Goal: Task Accomplishment & Management: Manage account settings

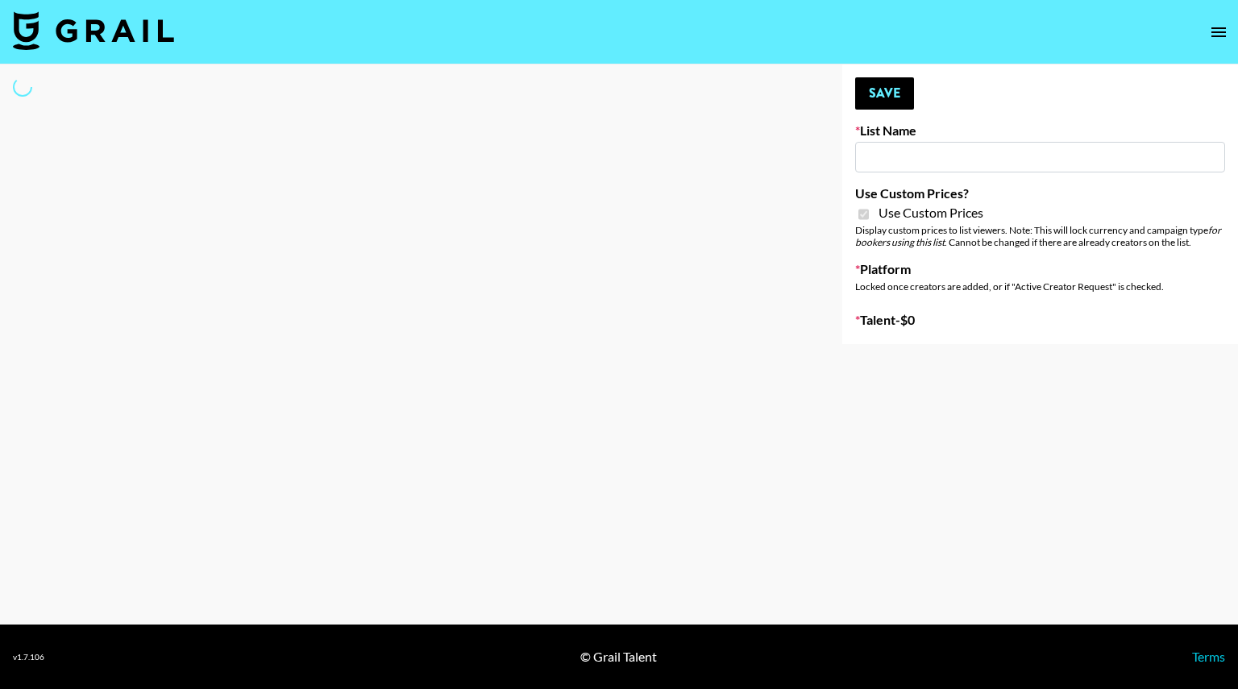
select select "Brand"
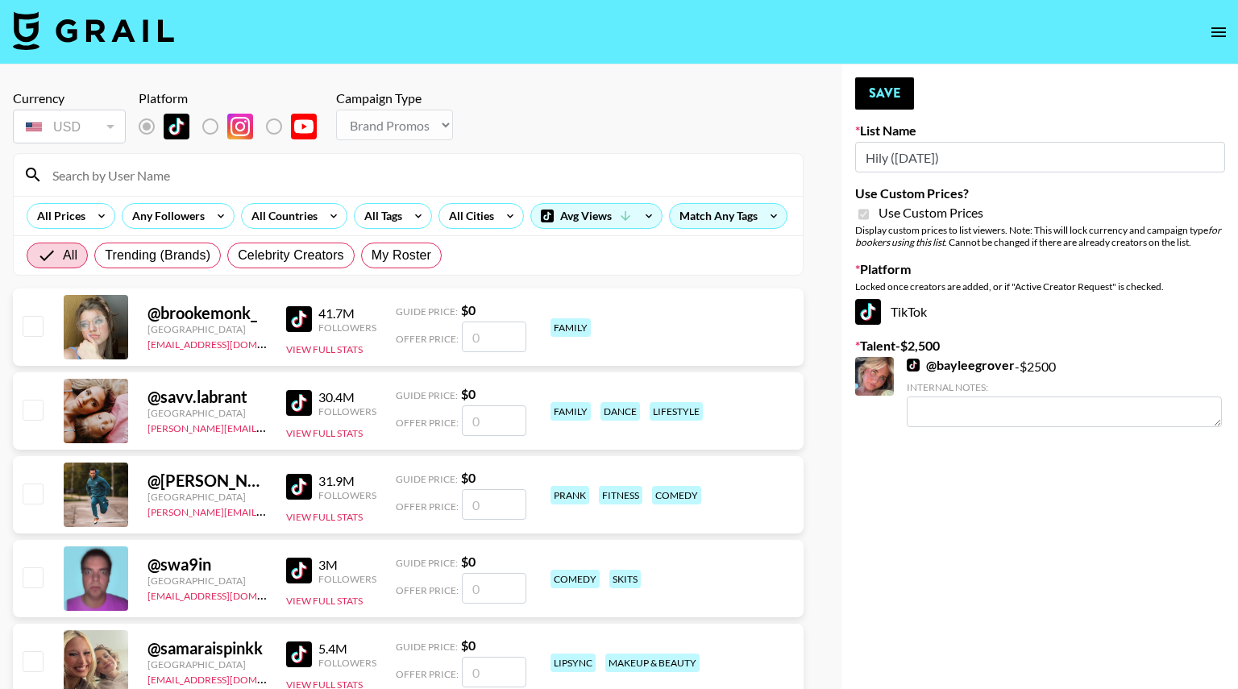
type input "Hily (10th Oct)"
checkbox input "true"
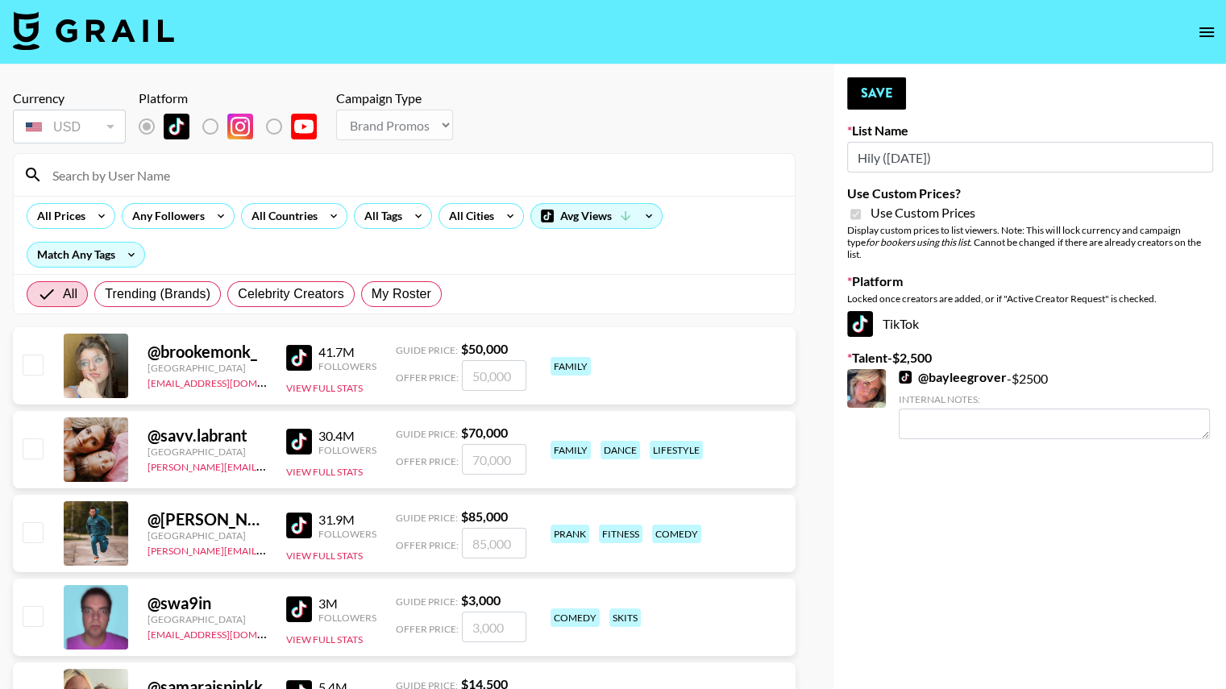
click at [156, 170] on input at bounding box center [414, 175] width 742 height 26
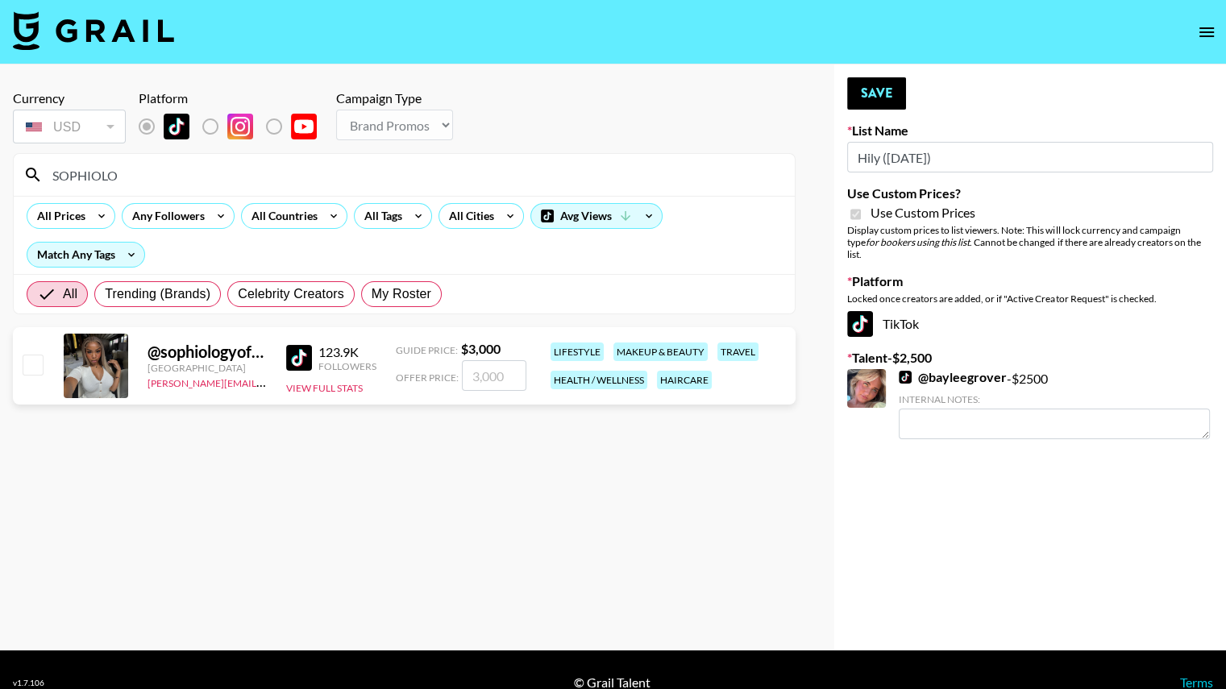
type input "SOPHIOLO"
click at [945, 369] on link "@ bayleegrover" at bounding box center [952, 377] width 108 height 16
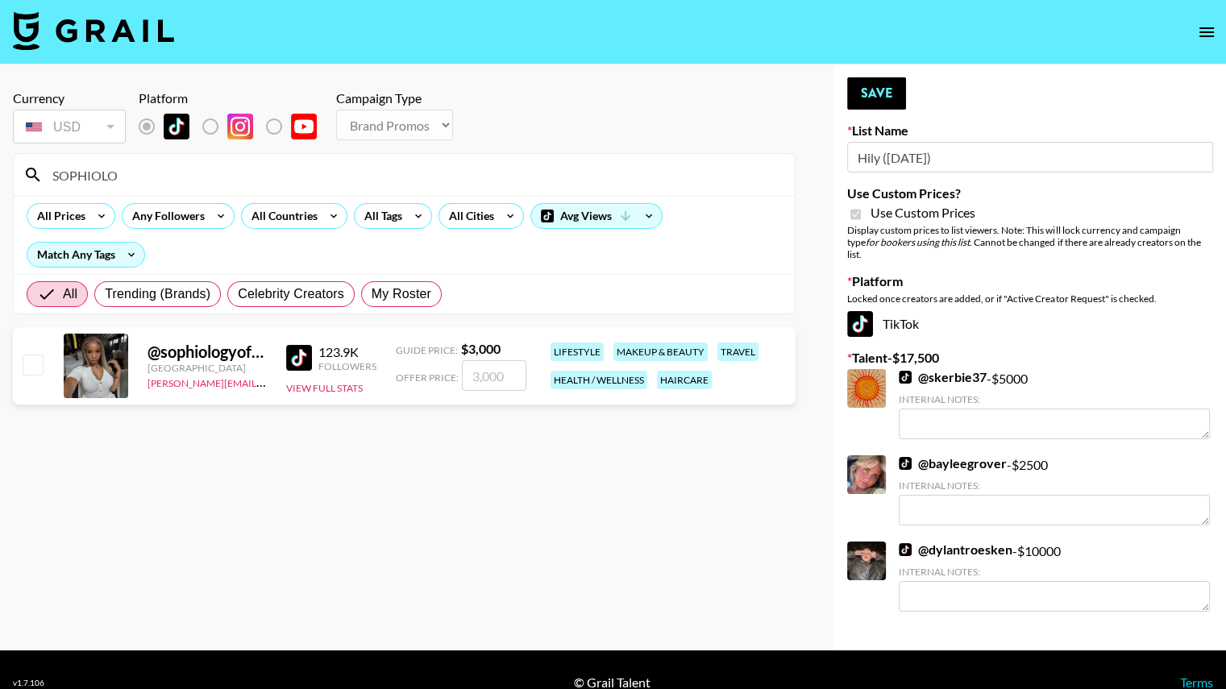
click at [39, 361] on input "checkbox" at bounding box center [32, 364] width 19 height 19
checkbox input "true"
type input "3000"
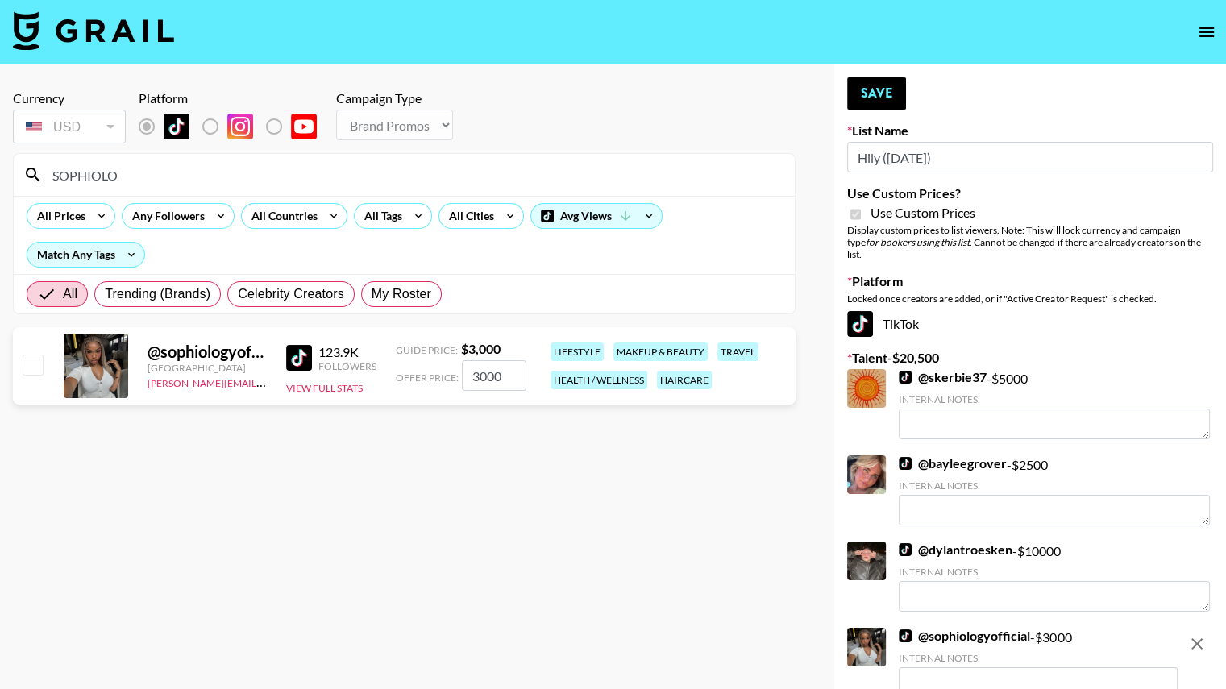
checkbox input "false"
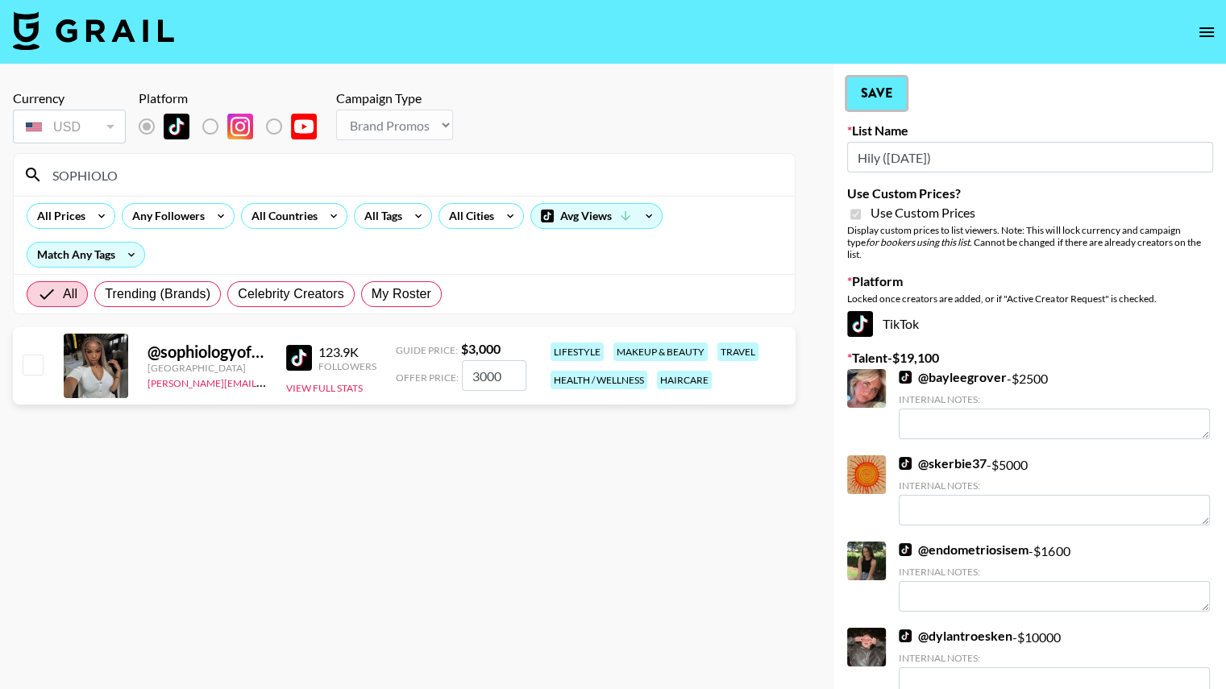
click at [864, 82] on button "Save" at bounding box center [876, 93] width 59 height 32
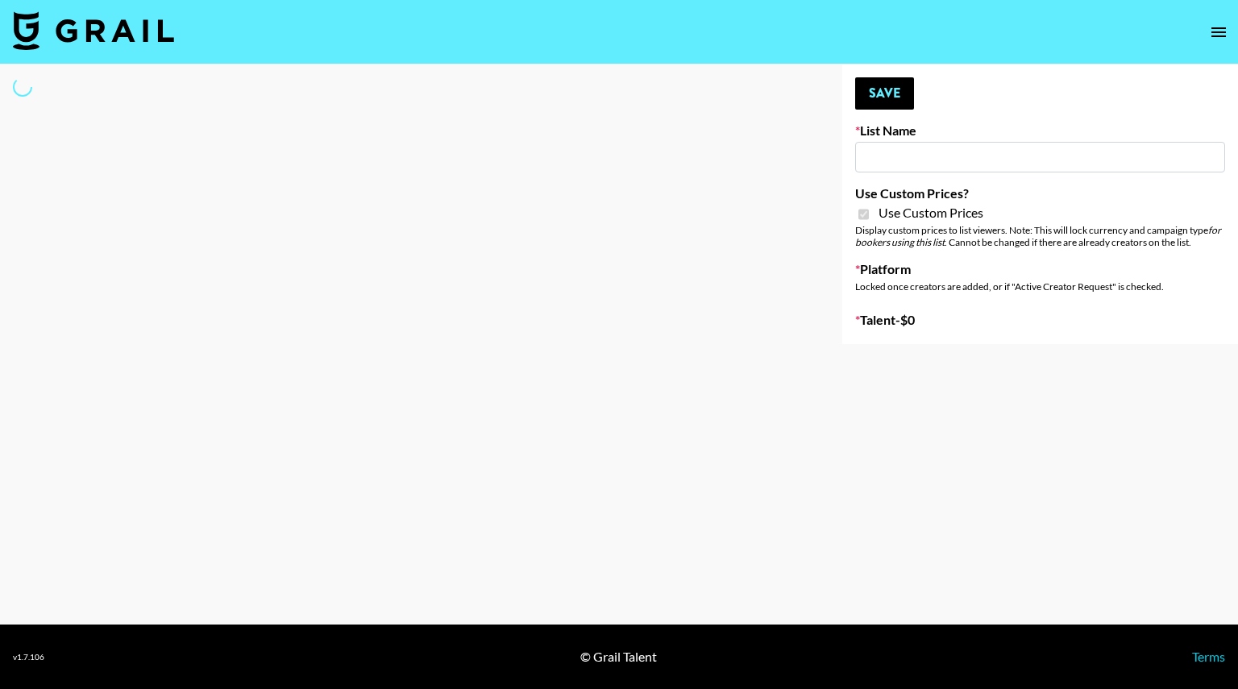
type input "Halovida ([DATE])"
checkbox input "true"
select select "Brand"
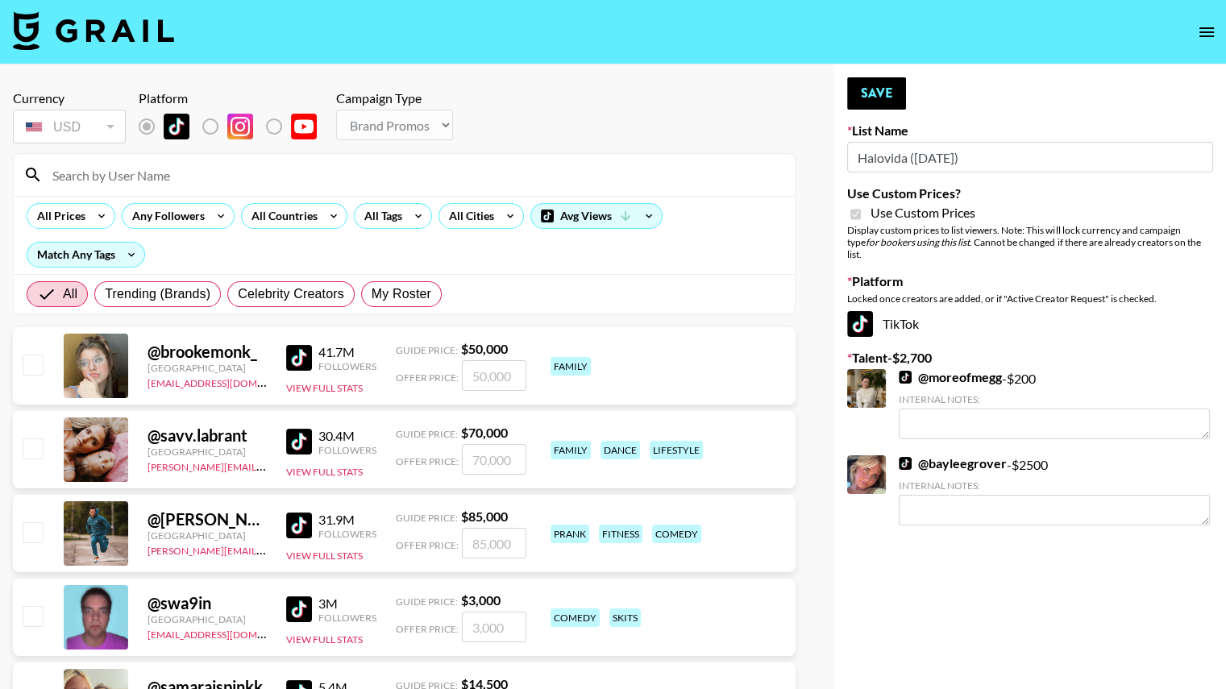
click at [135, 180] on input at bounding box center [414, 175] width 742 height 26
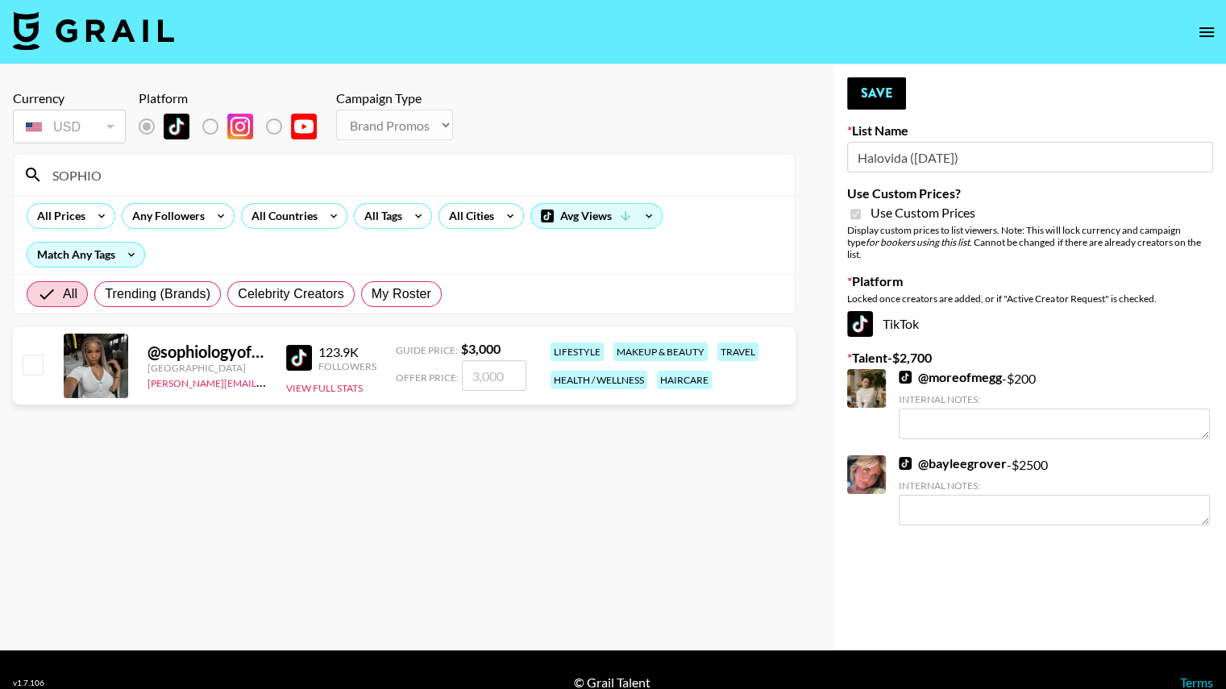
type input "SOPHIO"
click at [29, 363] on input "checkbox" at bounding box center [32, 364] width 19 height 19
checkbox input "true"
type input "3000"
click at [245, 168] on input "SOPHIO" at bounding box center [414, 175] width 742 height 26
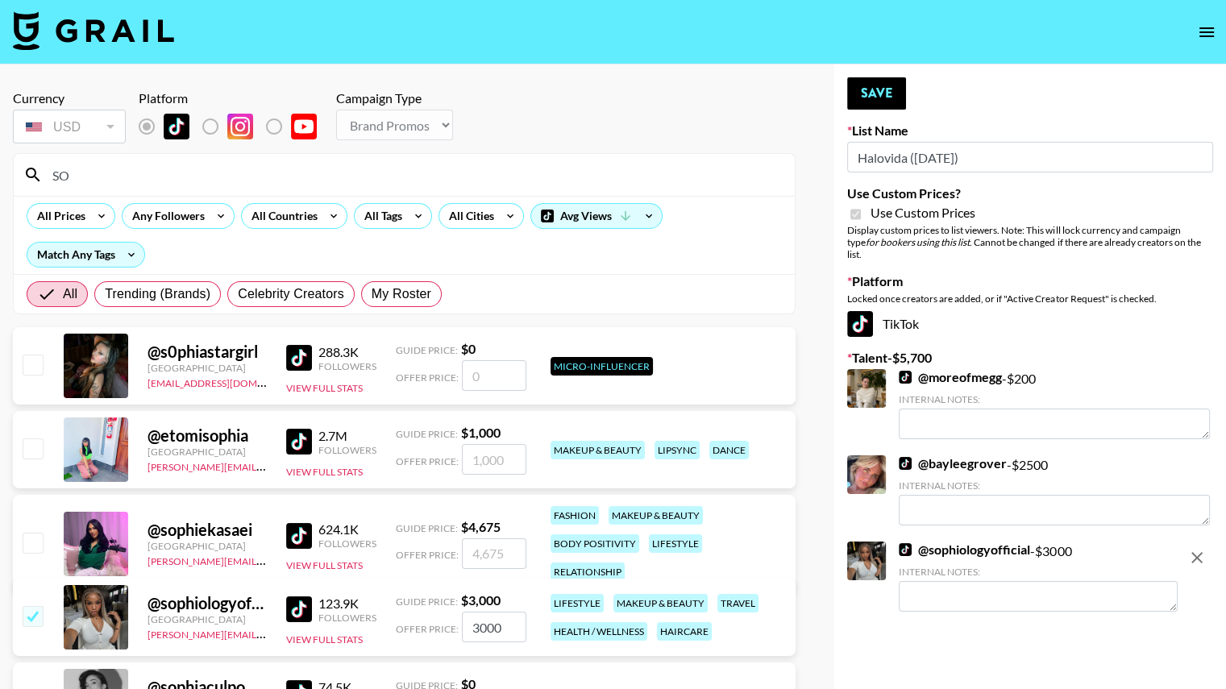
type input "S"
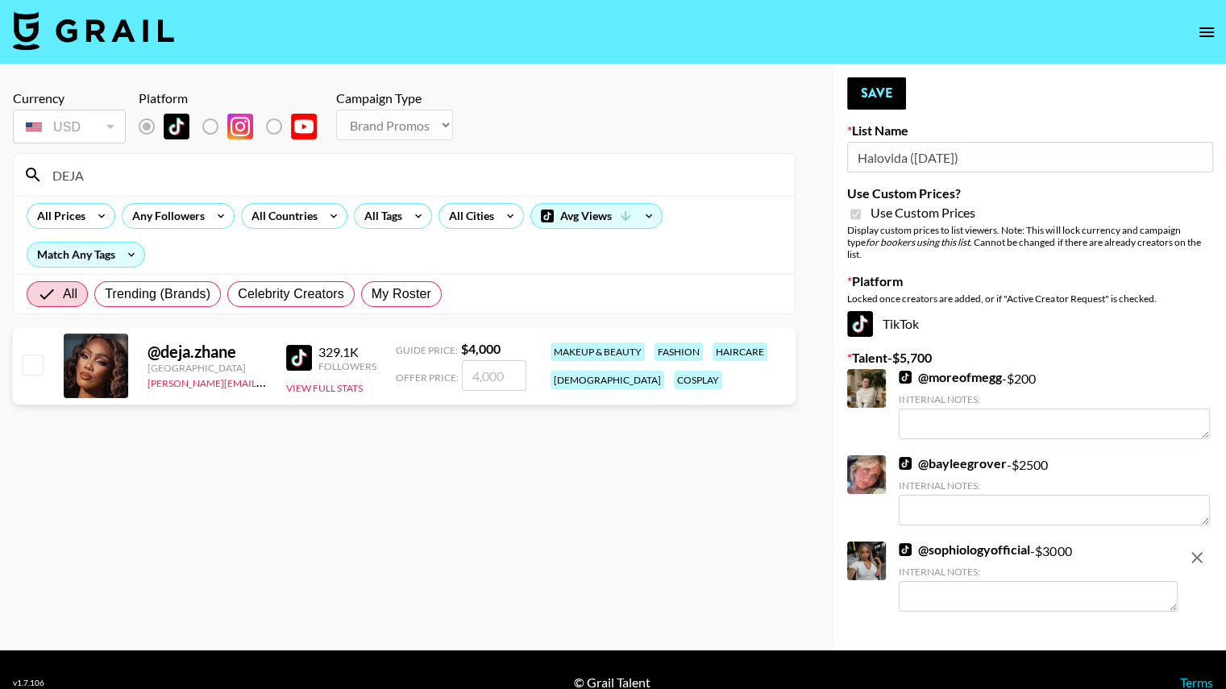
type input "DEJA"
click at [29, 357] on input "checkbox" at bounding box center [32, 364] width 19 height 19
checkbox input "true"
type input "4000"
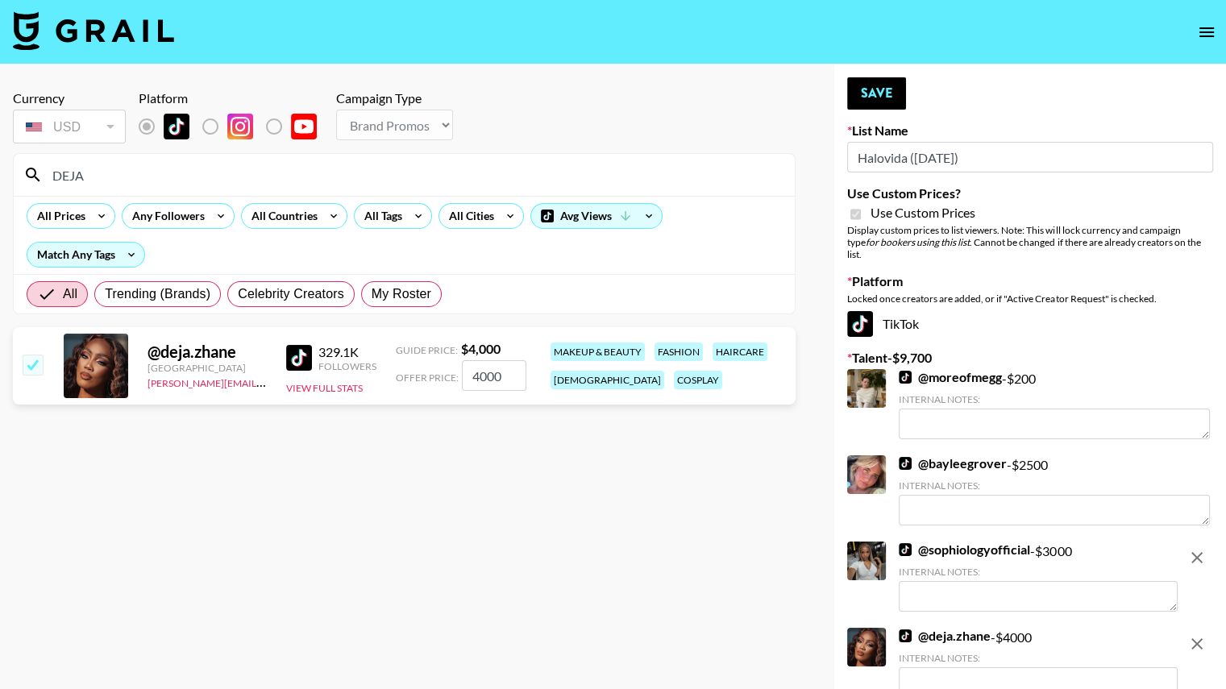
click at [492, 380] on input "4000" at bounding box center [494, 375] width 64 height 31
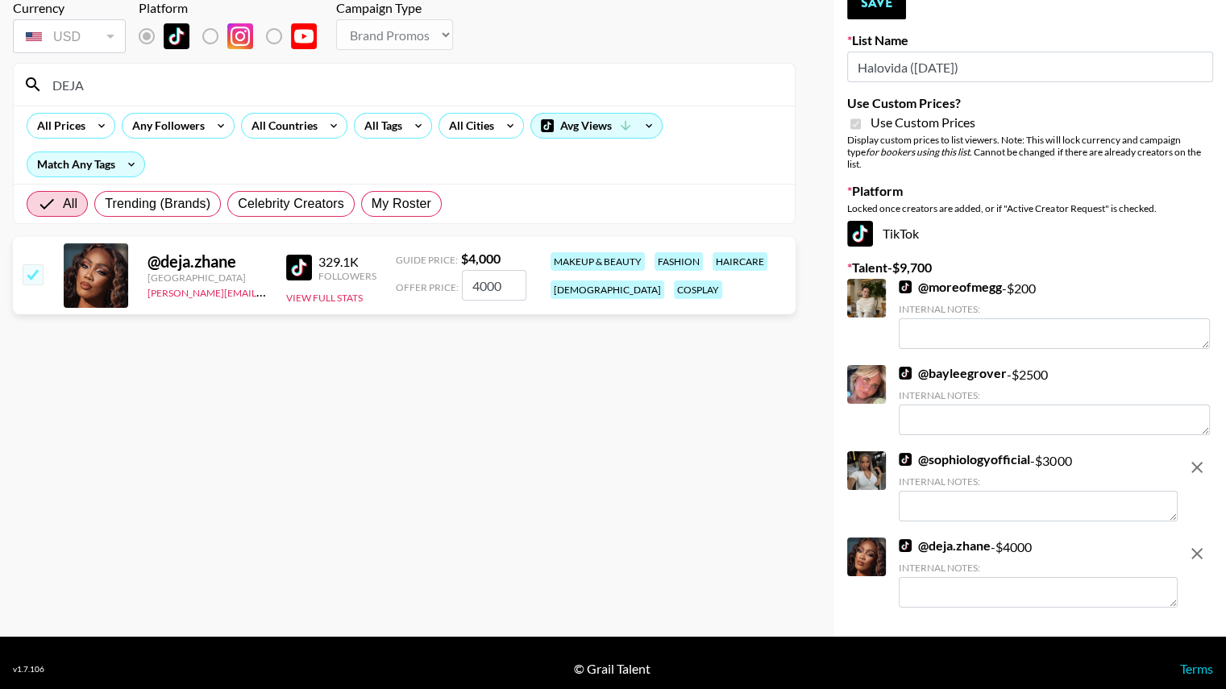
click at [953, 365] on link "@ bayleegrover" at bounding box center [952, 373] width 108 height 16
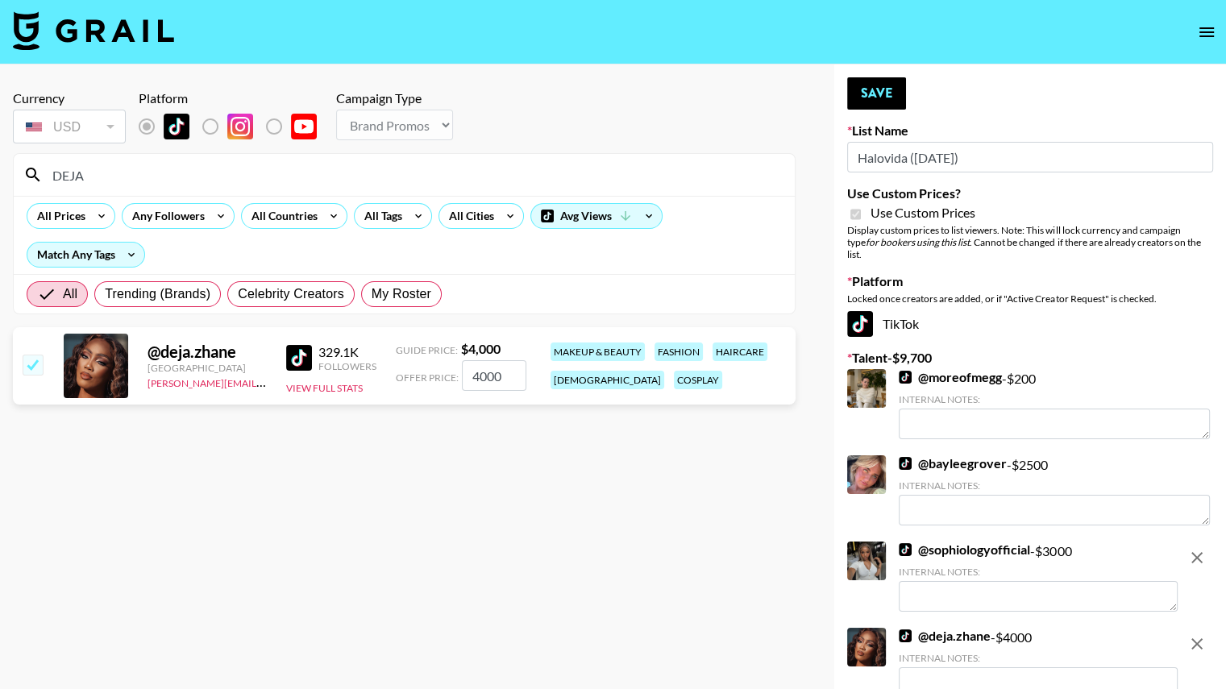
scroll to position [0, 0]
click at [488, 373] on input "4000" at bounding box center [494, 375] width 64 height 31
checkbox input "false"
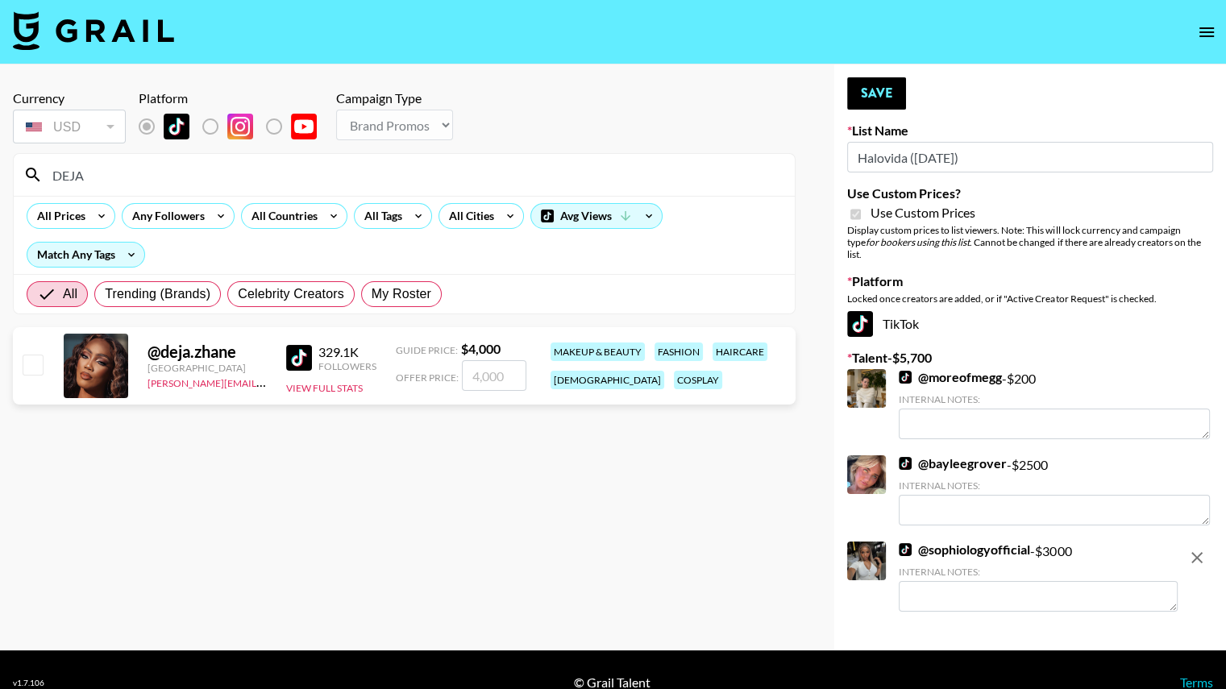
checkbox input "true"
type input "5"
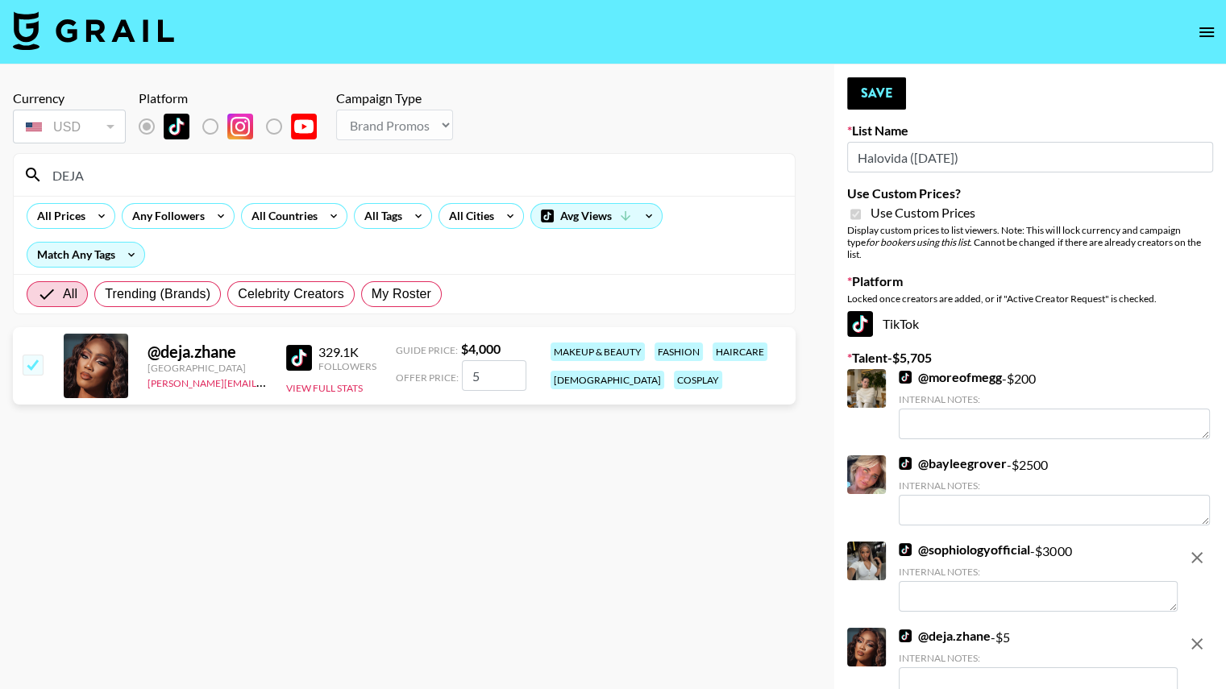
checkbox input "false"
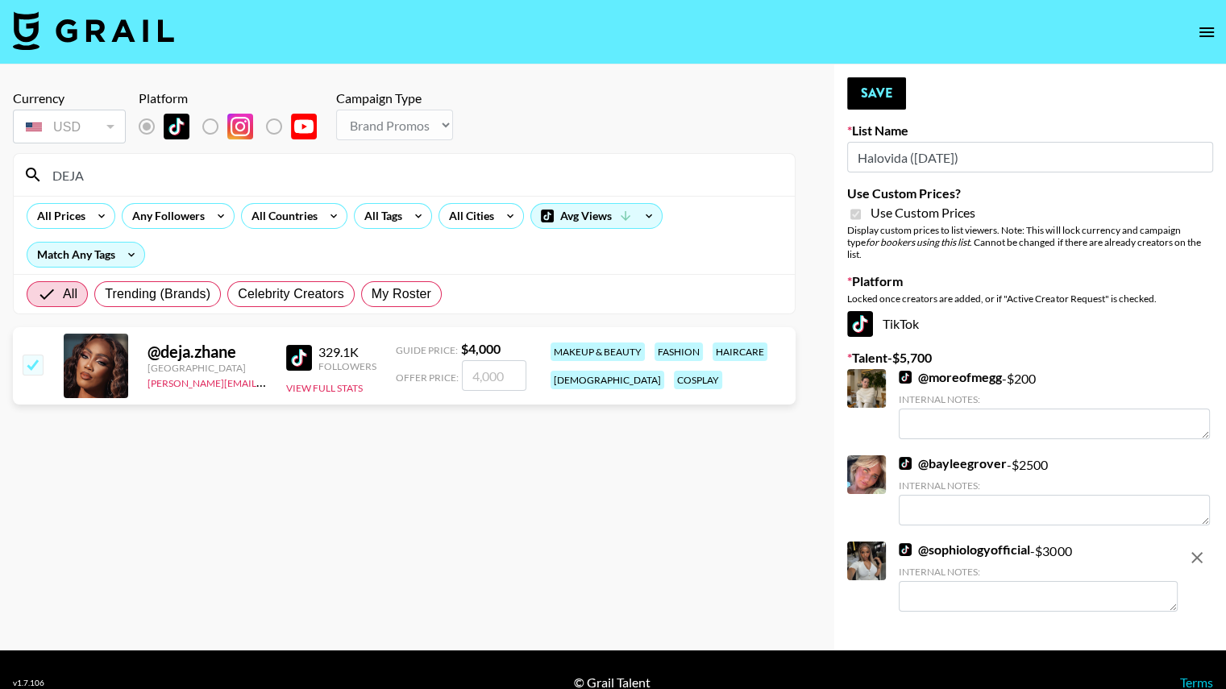
checkbox input "true"
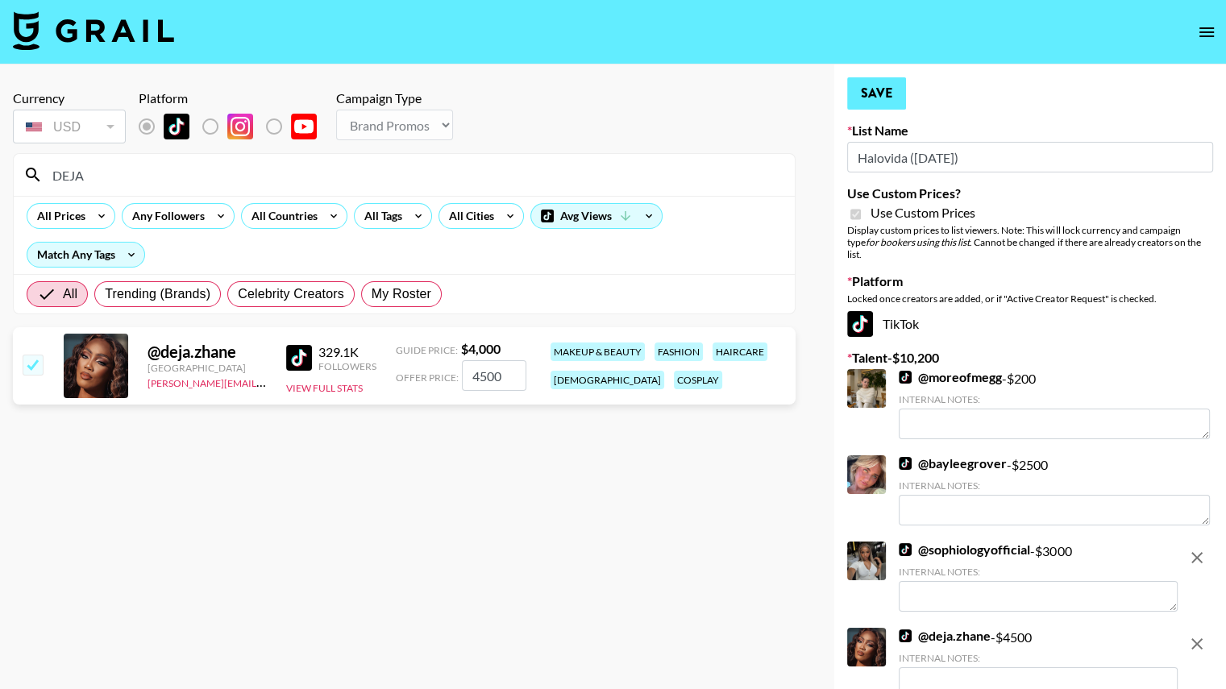
type input "4500"
click at [878, 89] on button "Save" at bounding box center [876, 93] width 59 height 32
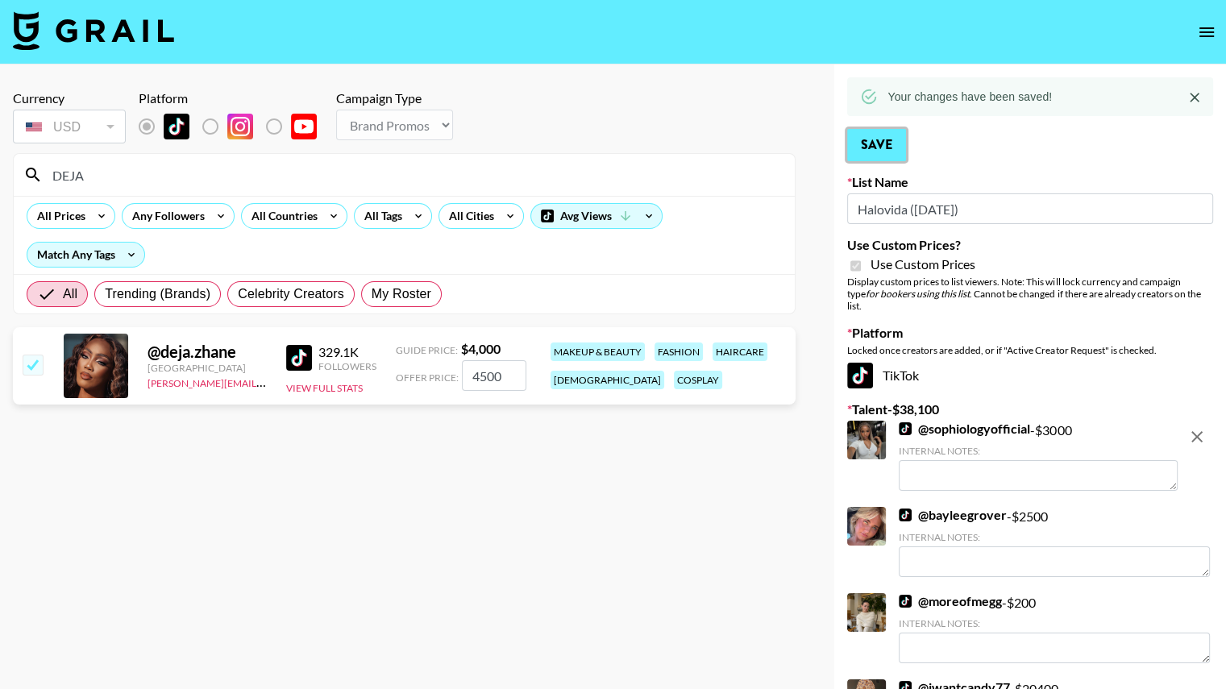
click at [872, 144] on button "Save" at bounding box center [876, 145] width 59 height 32
